Goal: Task Accomplishment & Management: Complete application form

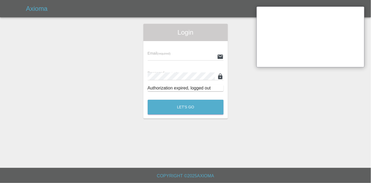
click at [184, 52] on div "Email (required)" at bounding box center [186, 52] width 76 height 15
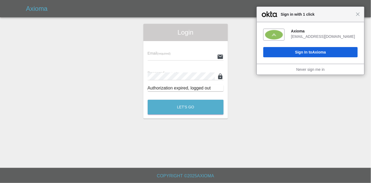
click at [178, 55] on input "text" at bounding box center [181, 57] width 67 height 8
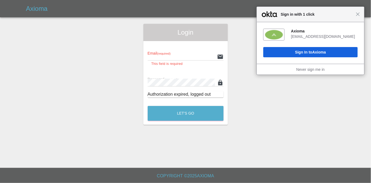
click at [159, 51] on span "Email (required)" at bounding box center [159, 53] width 23 height 4
click at [161, 55] on input "text" at bounding box center [181, 57] width 67 height 8
type input "[EMAIL_ADDRESS][DOMAIN_NAME]"
click at [148, 106] on button "Let's Go" at bounding box center [186, 113] width 76 height 15
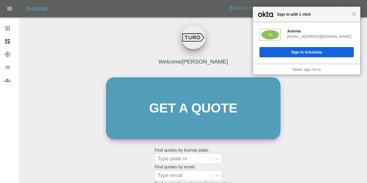
click at [166, 116] on link "Get a quote" at bounding box center [193, 108] width 175 height 62
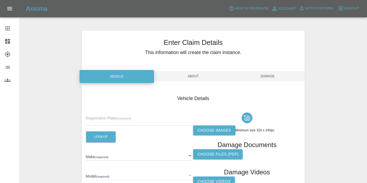
click at [115, 121] on input "text" at bounding box center [140, 121] width 108 height 8
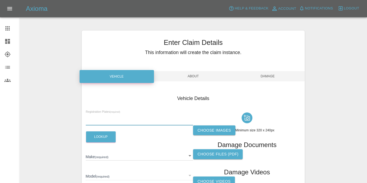
paste input "DM21FPC"
type input "DM21FPC"
click at [94, 139] on button "Lookup" at bounding box center [101, 136] width 30 height 11
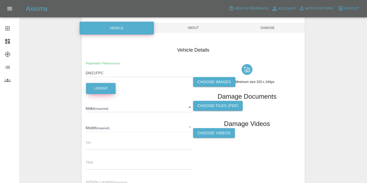
scroll to position [63, 0]
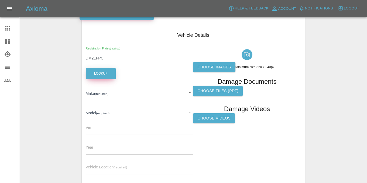
type input "BMW"
type input "M340I XDRIVE MHEV AUTO"
type input "[US_VEHICLE_IDENTIFICATION_NUMBER]"
type input "2021"
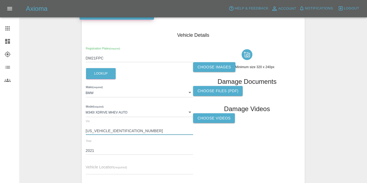
click at [105, 129] on input "[US_VEHICLE_IDENTIFICATION_NUMBER]" at bounding box center [140, 131] width 108 height 8
